Goal: Unclear

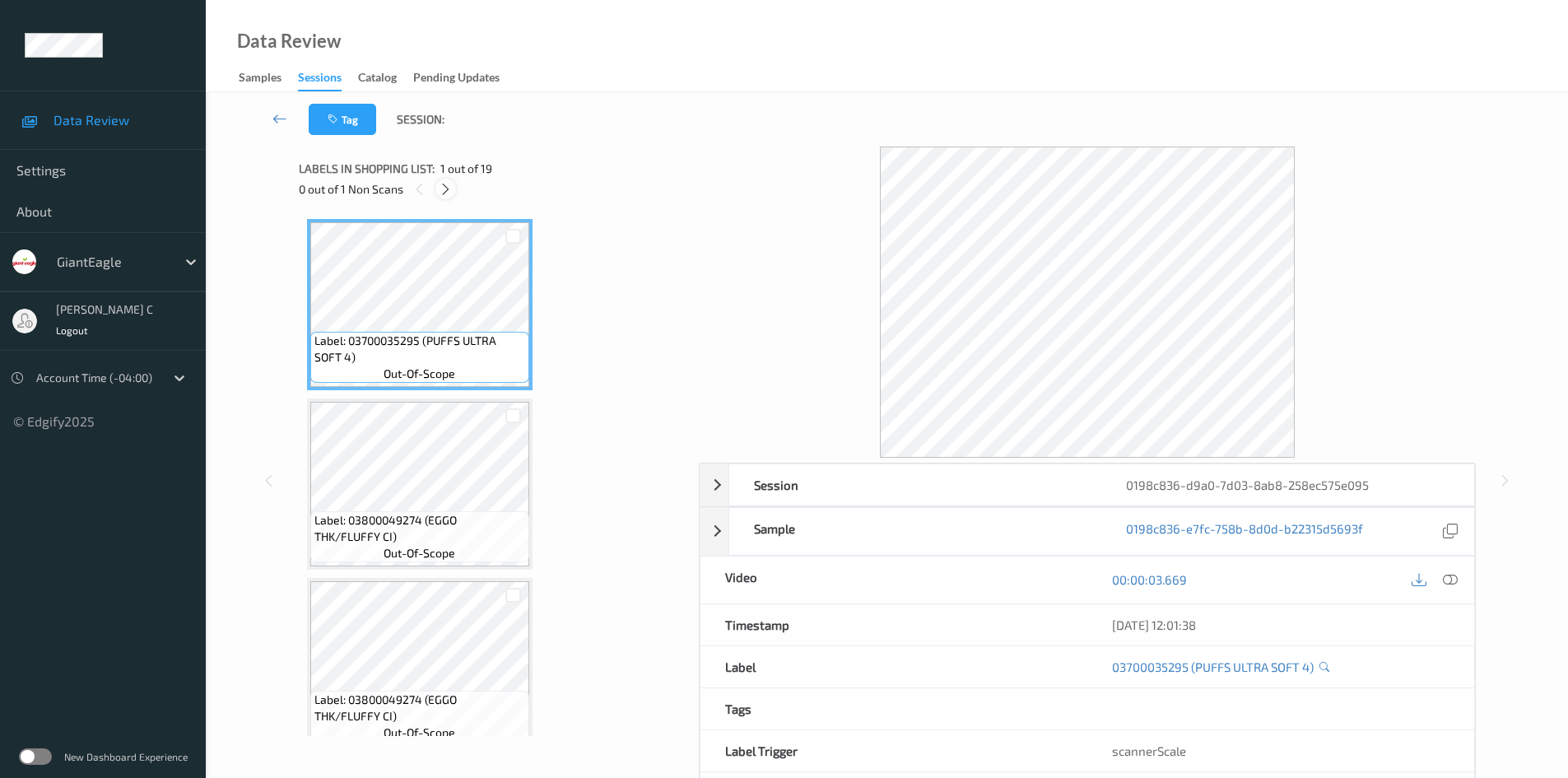
click at [449, 197] on div at bounding box center [446, 188] width 20 height 20
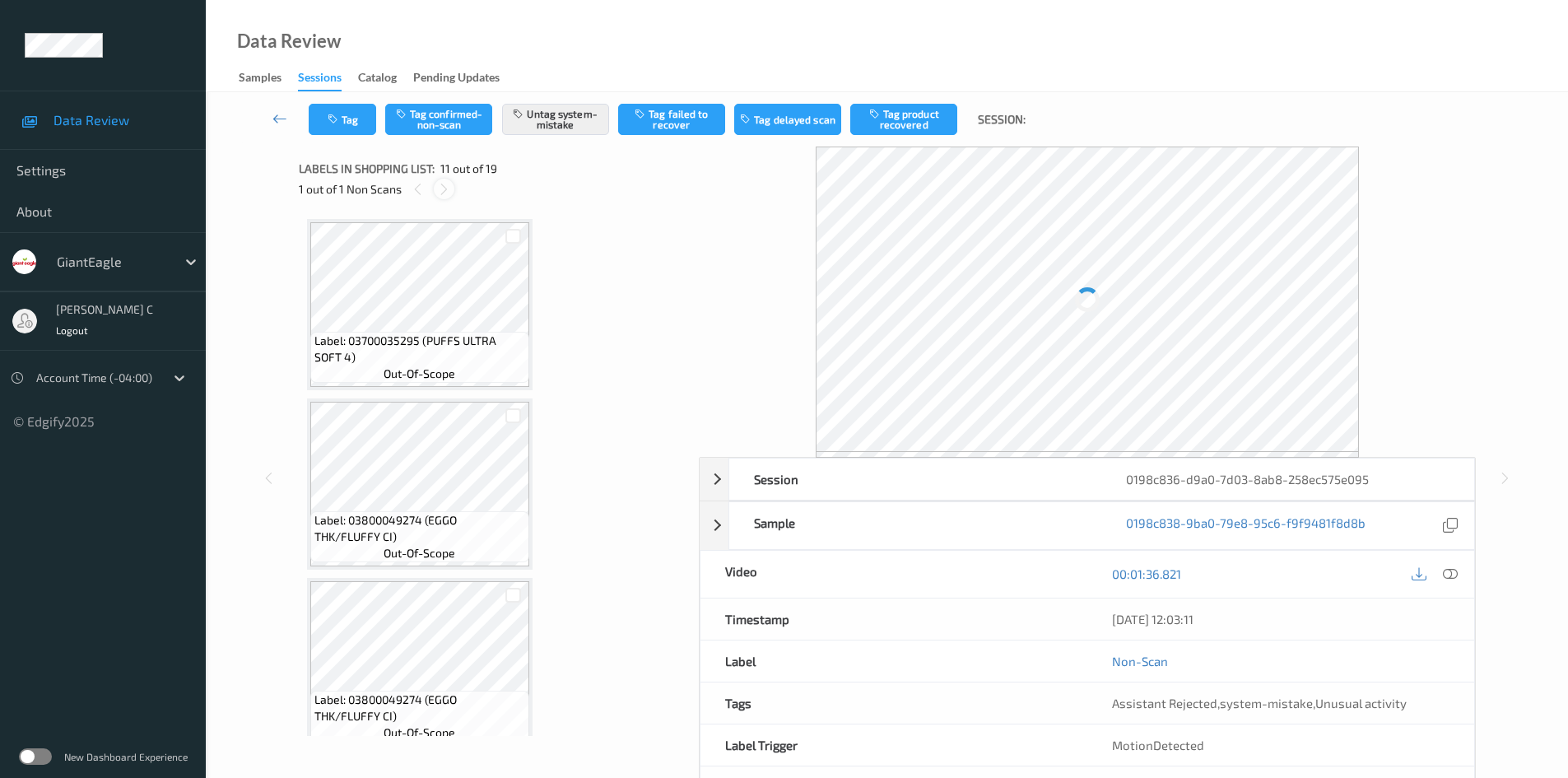
scroll to position [1623, 0]
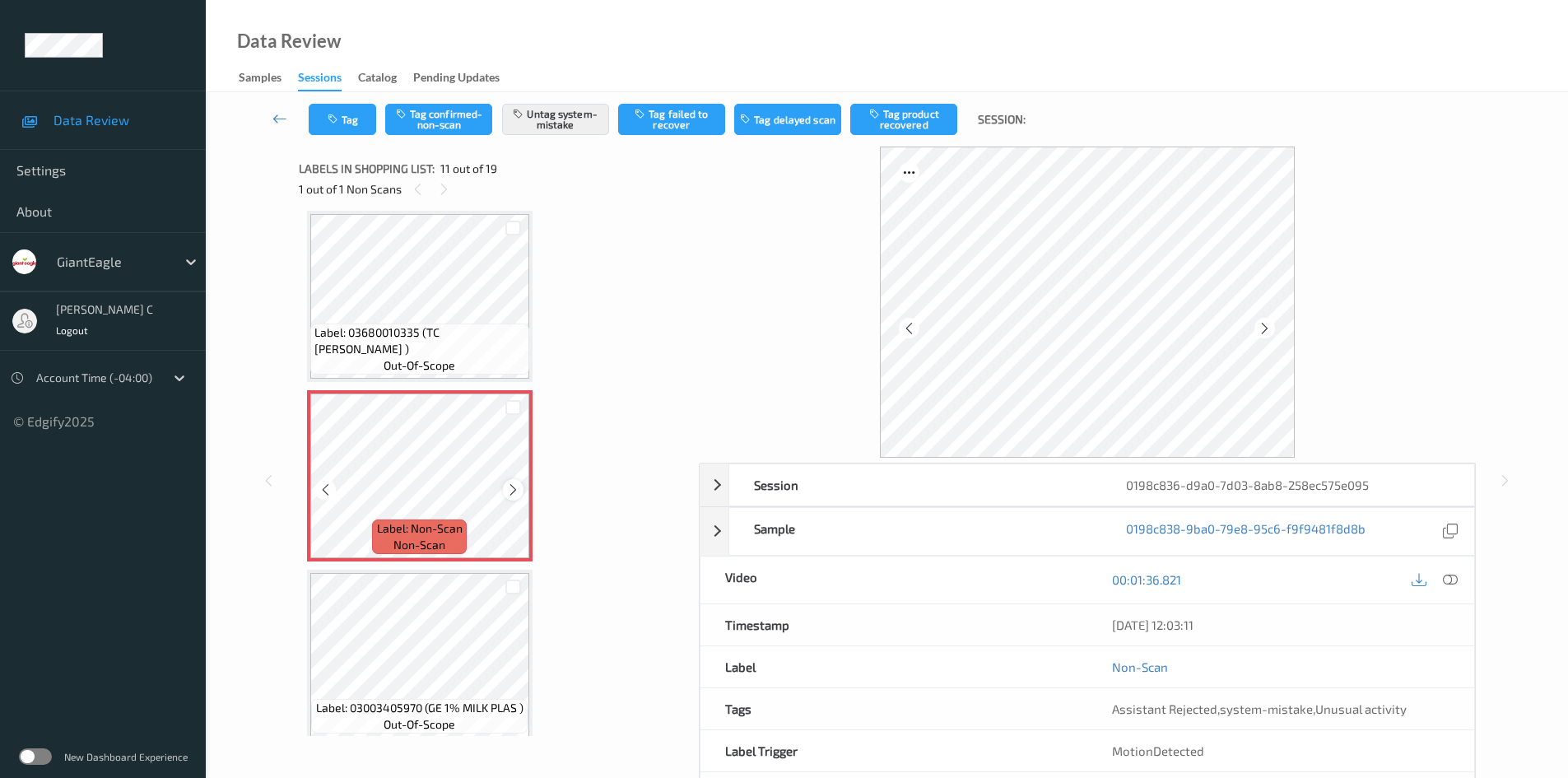
click at [515, 494] on icon at bounding box center [513, 489] width 14 height 15
click at [1456, 583] on icon at bounding box center [1450, 579] width 15 height 15
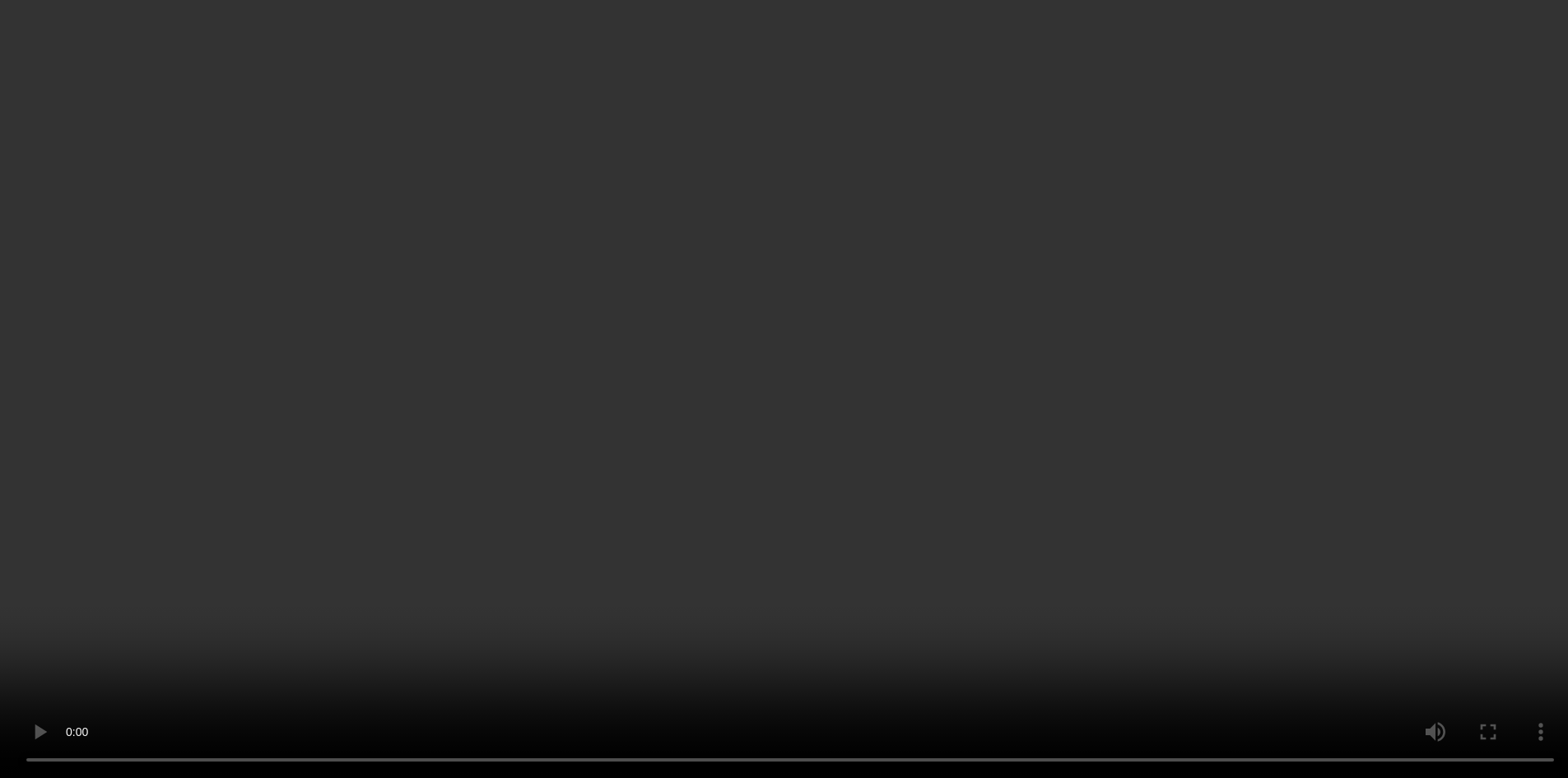
scroll to position [2858, 0]
